Goal: Task Accomplishment & Management: Manage account settings

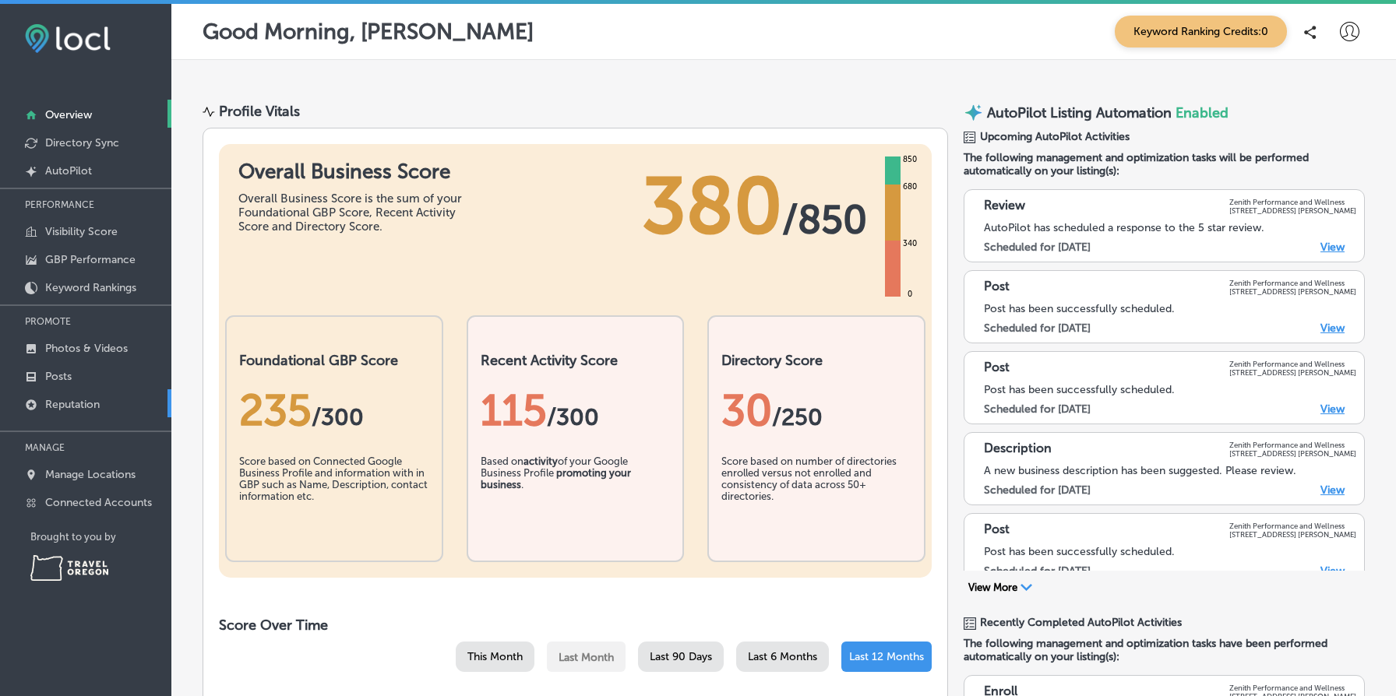
click at [113, 406] on link "Reputation" at bounding box center [85, 403] width 171 height 28
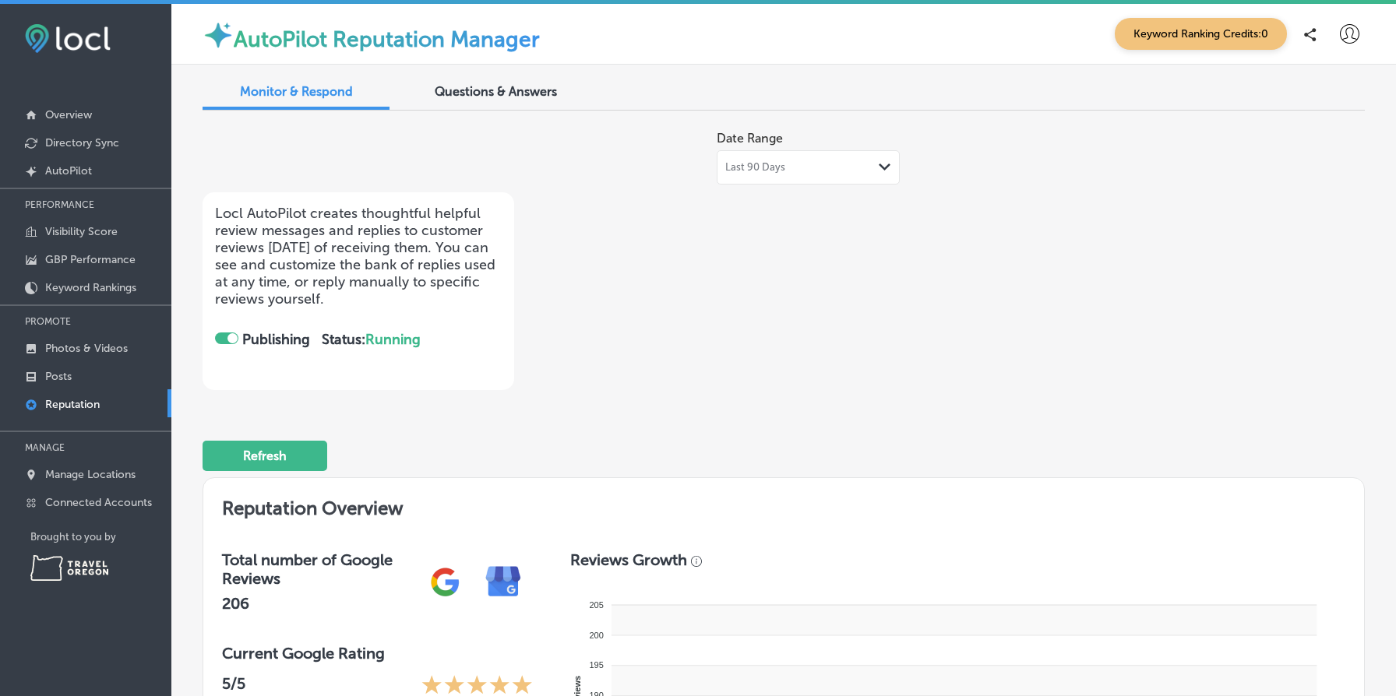
checkbox input "true"
click at [319, 90] on span "Monitor & Respond" at bounding box center [296, 91] width 113 height 15
click at [83, 50] on img at bounding box center [68, 38] width 86 height 29
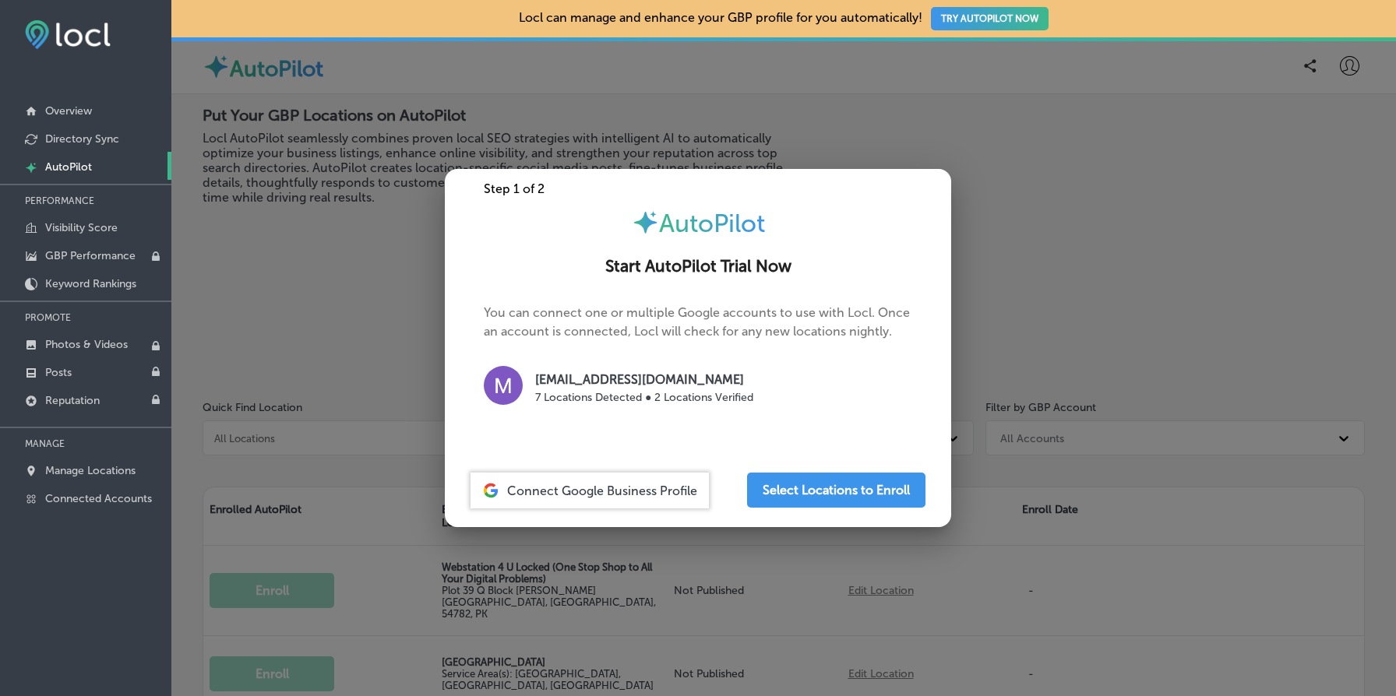
click at [263, 336] on div at bounding box center [698, 348] width 1396 height 696
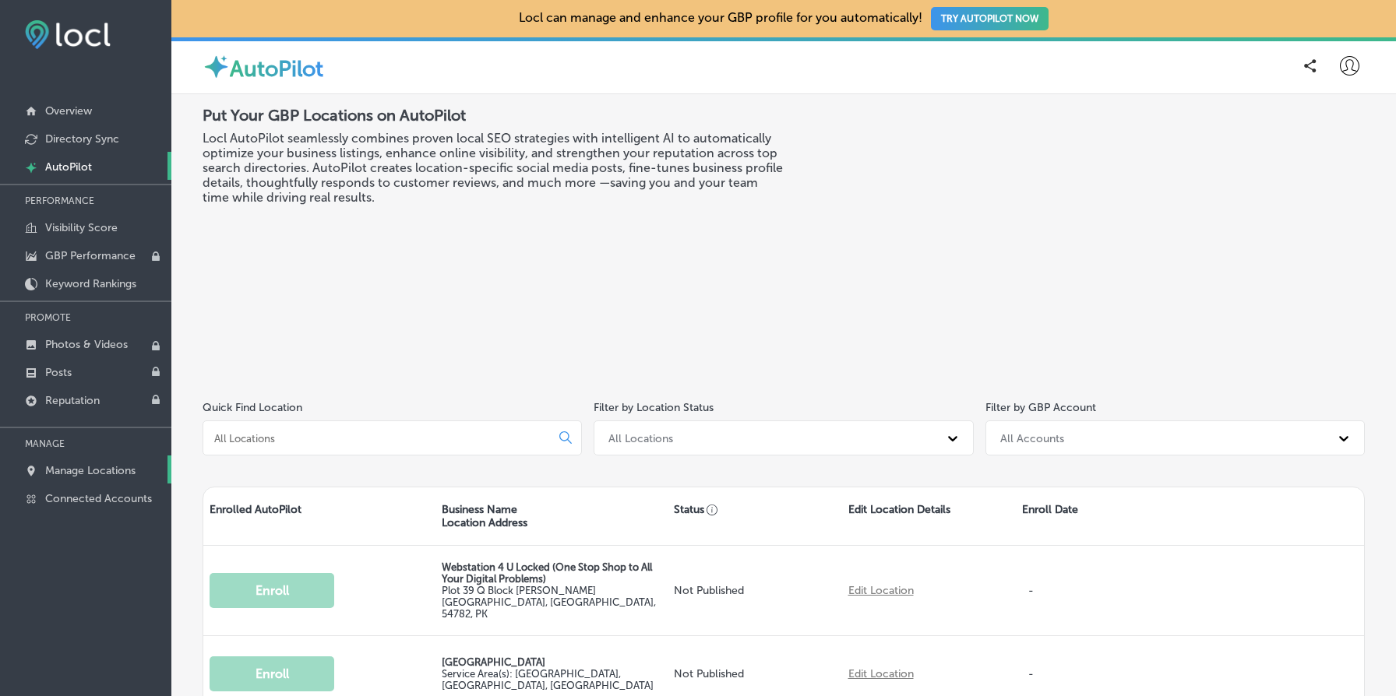
click at [98, 465] on p "Manage Locations" at bounding box center [90, 470] width 90 height 13
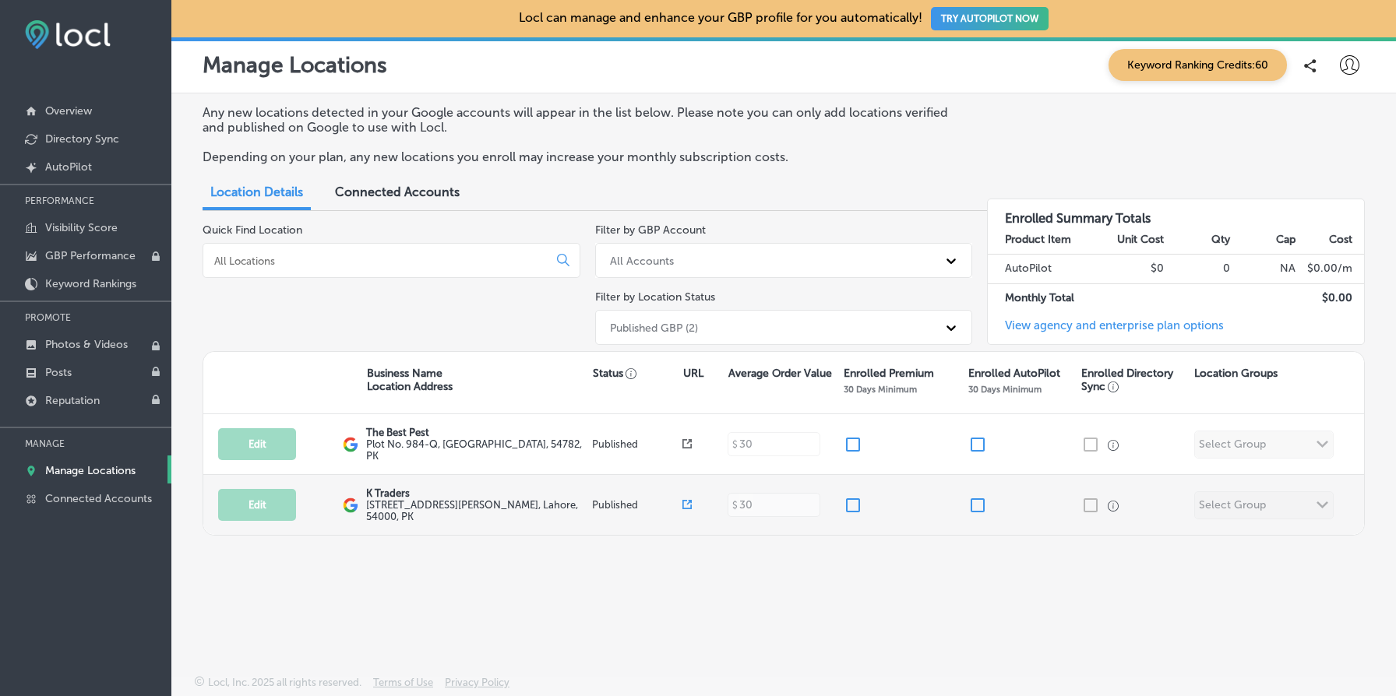
click at [970, 496] on input "checkbox" at bounding box center [977, 505] width 19 height 19
checkbox input "false"
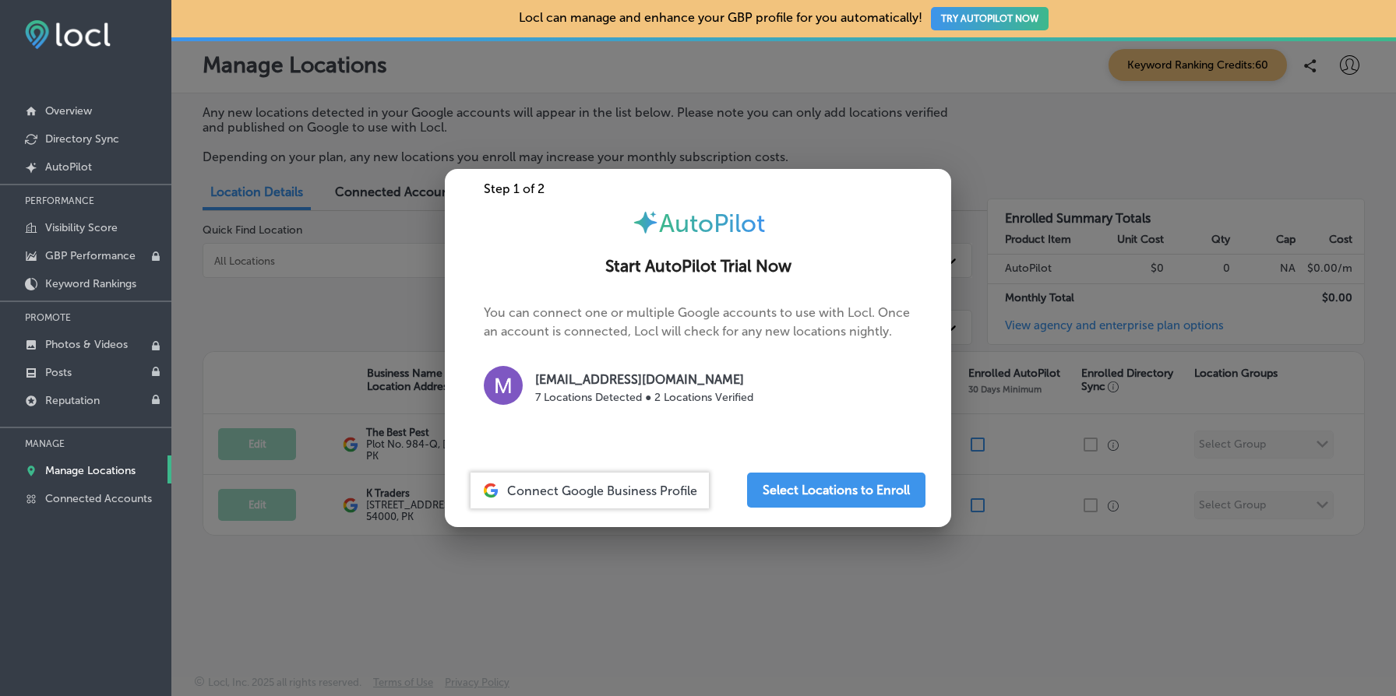
click at [1230, 181] on div at bounding box center [698, 348] width 1396 height 696
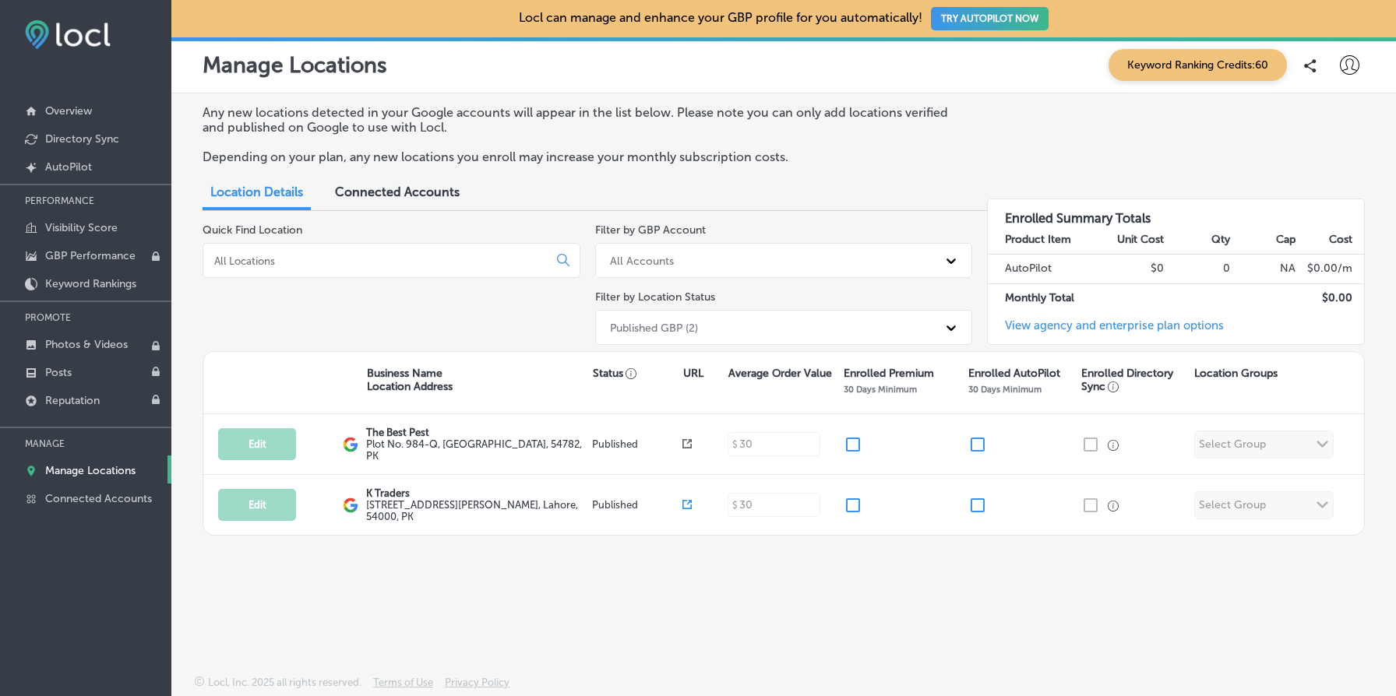
click at [1354, 66] on icon at bounding box center [1348, 64] width 19 height 19
click at [1339, 115] on p "My Account" at bounding box center [1327, 121] width 70 height 19
select select "US"
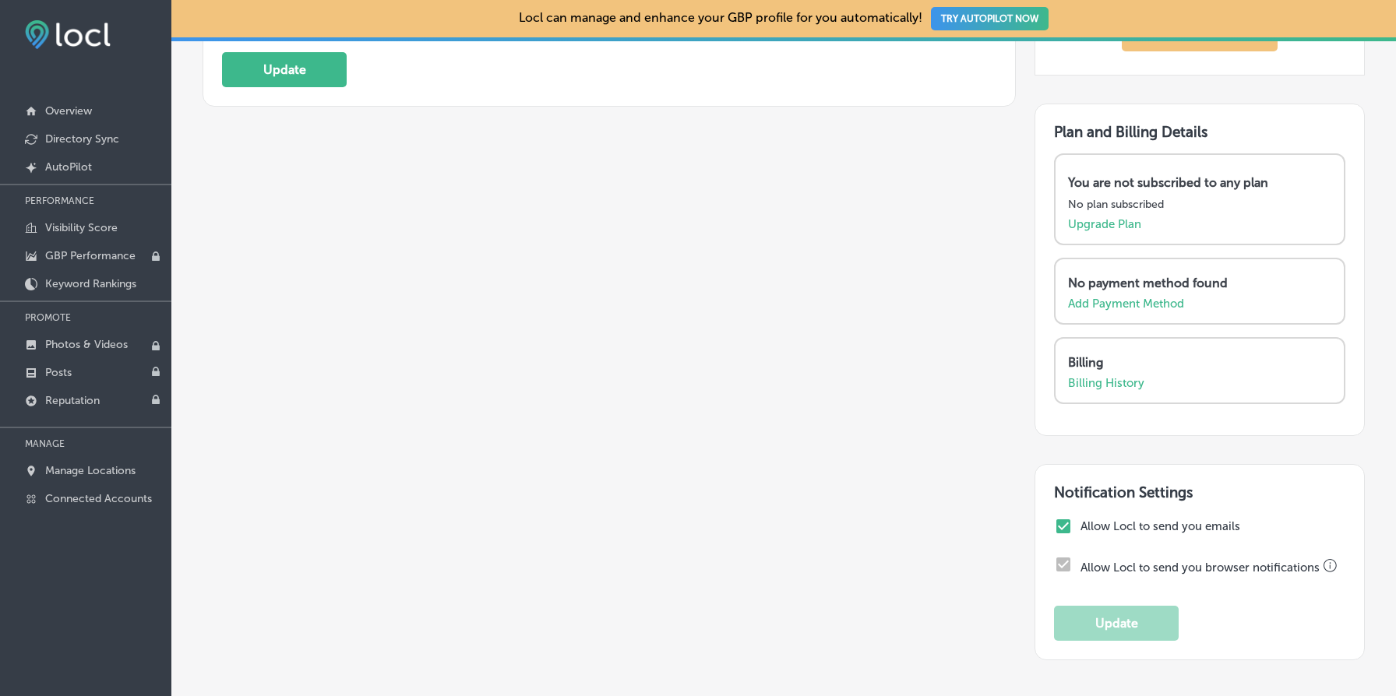
scroll to position [643, 0]
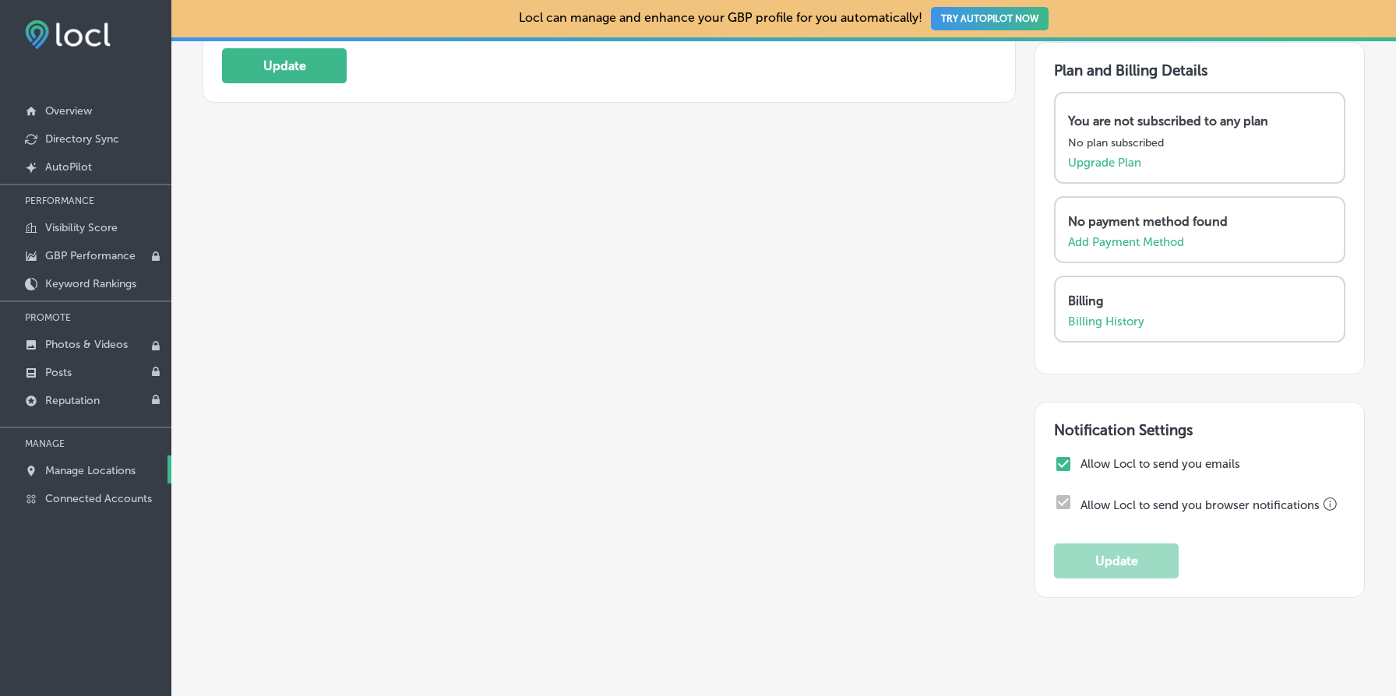
click at [136, 468] on p "Manage Locations" at bounding box center [90, 470] width 90 height 13
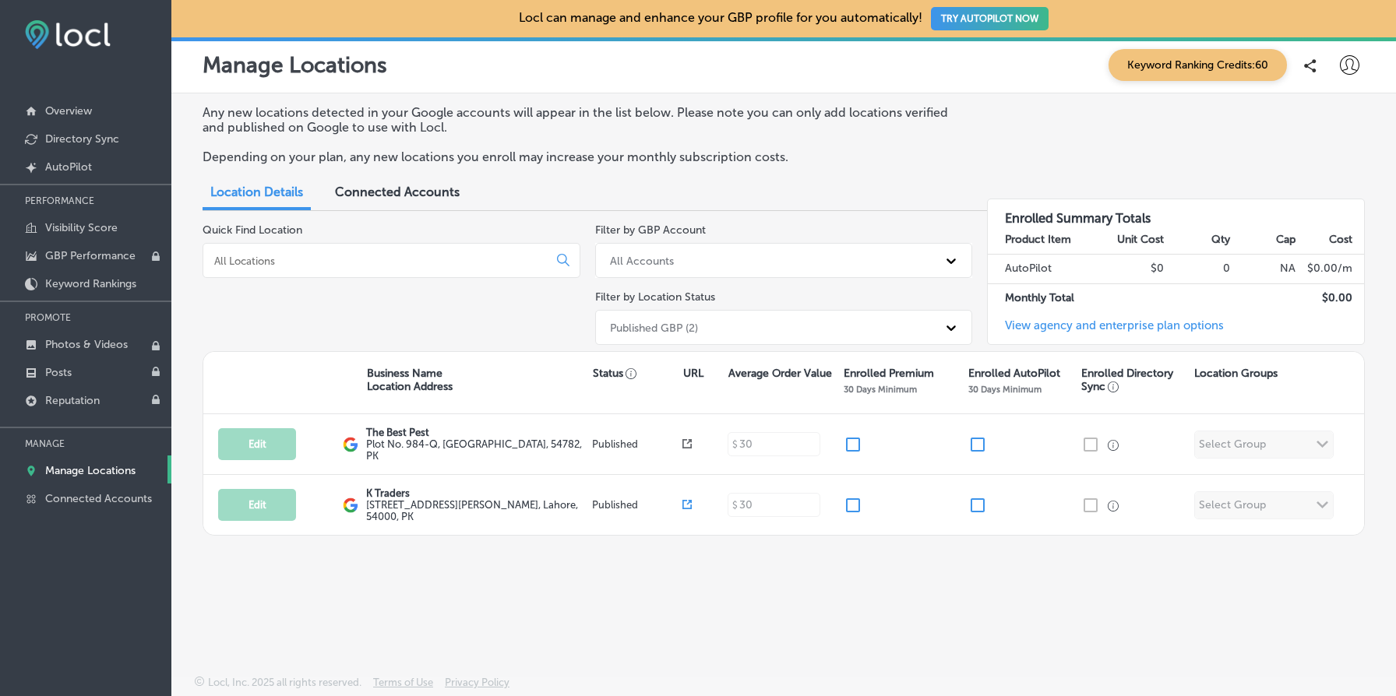
click at [1073, 324] on link "View agency and enterprise plan options" at bounding box center [1105, 332] width 236 height 26
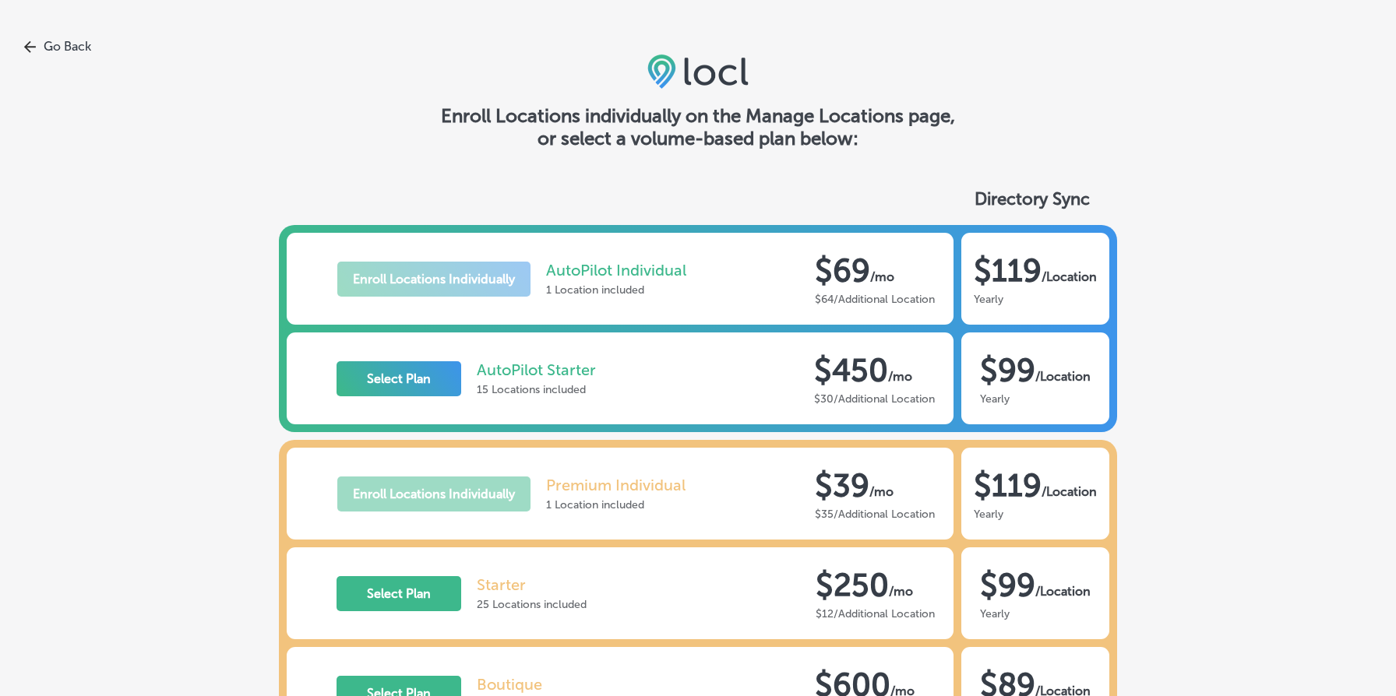
click at [62, 50] on link "Go Back" at bounding box center [698, 46] width 1396 height 15
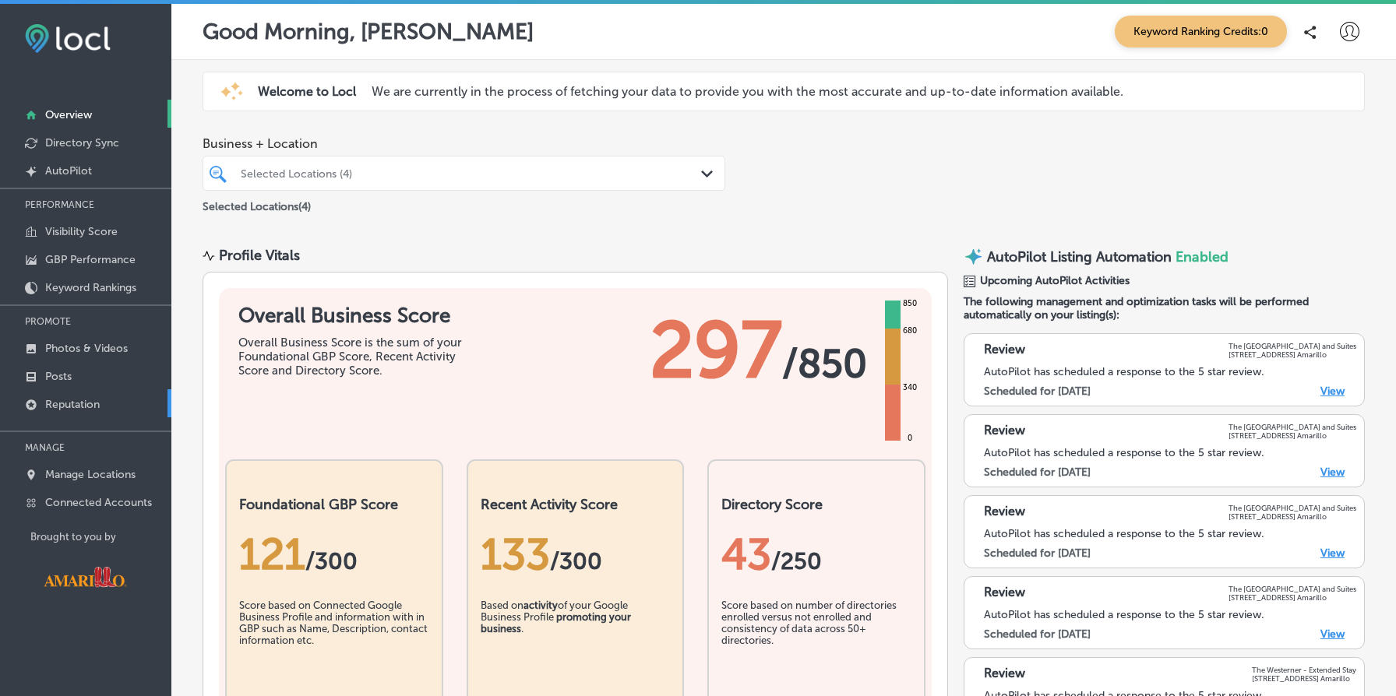
click at [131, 392] on link "Reputation" at bounding box center [85, 403] width 171 height 28
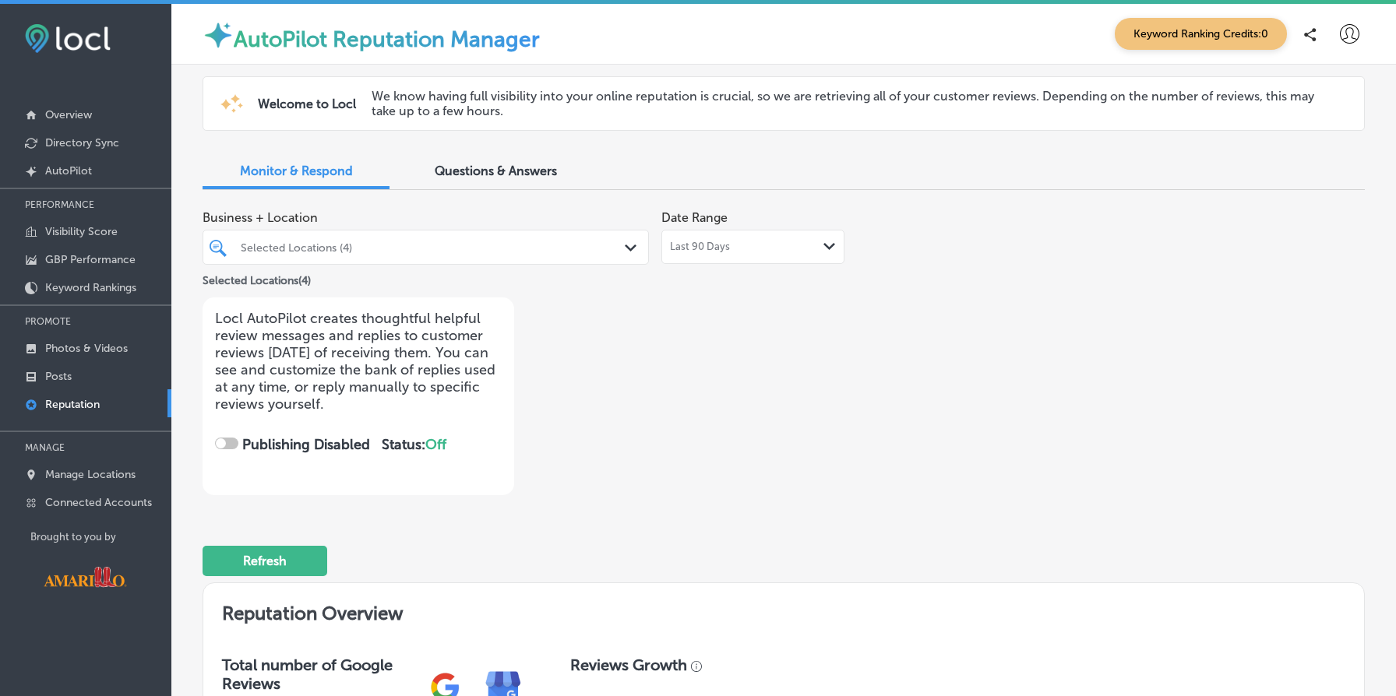
checkbox input "true"
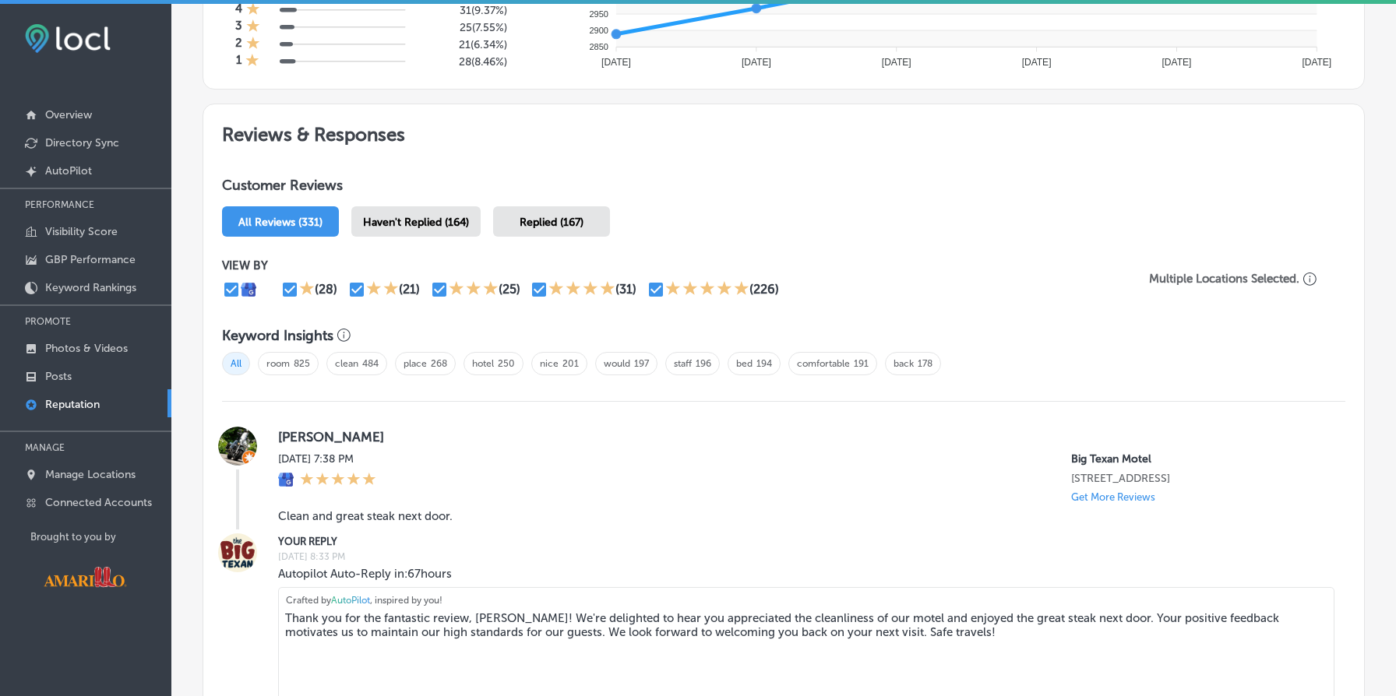
scroll to position [875, 0]
